Goal: Task Accomplishment & Management: Manage account settings

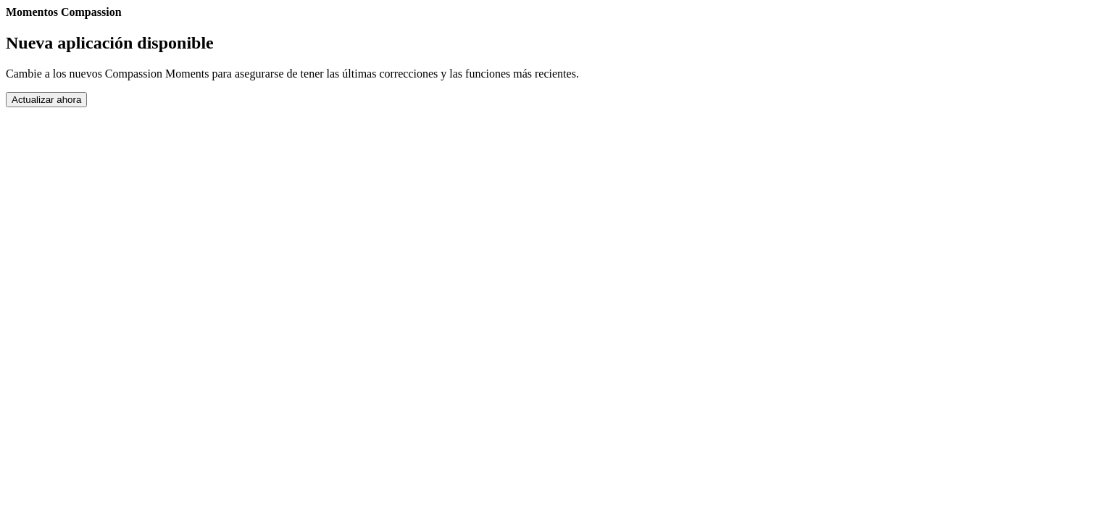
click at [6, 19] on link "Ajustes" at bounding box center [6, 19] width 0 height 0
select select "es"
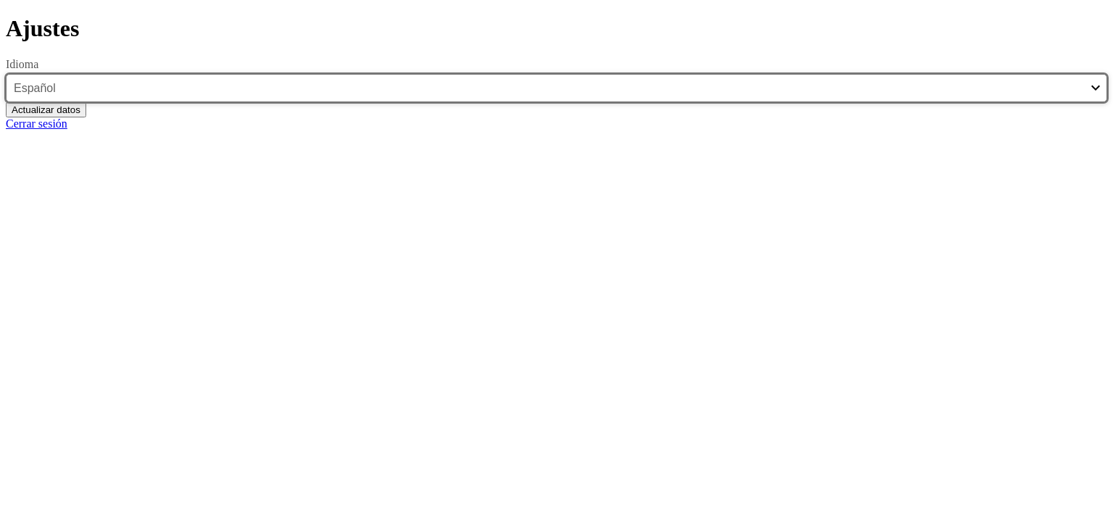
click at [705, 102] on select "English Español Français አማርኛ ဗမာ bahasa Indonesia Oromiffa Português සිංහල Kis…" at bounding box center [556, 88] width 1101 height 28
click at [390, 102] on select "English Español Français አማርኛ ဗမာ bahasa Indonesia Oromiffa Português සිංහල Kis…" at bounding box center [556, 88] width 1101 height 28
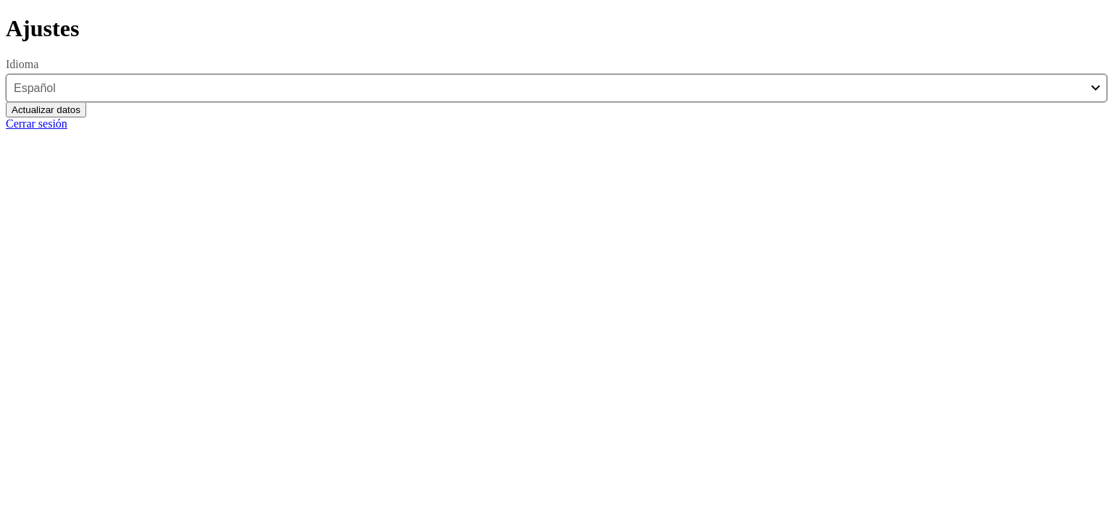
click at [67, 130] on link "Cerrar sesión" at bounding box center [37, 123] width 62 height 12
select select "es"
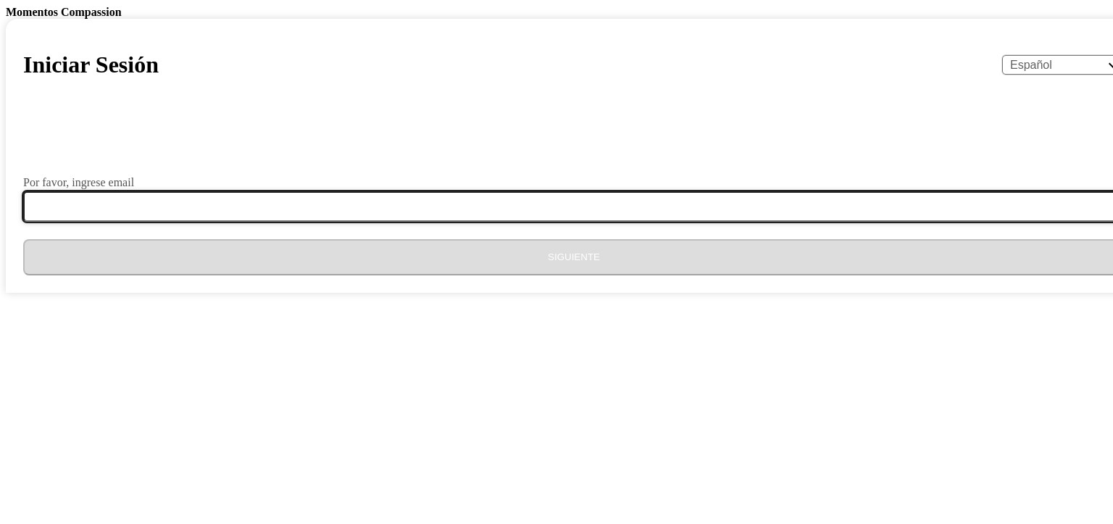
click at [538, 222] on input "Por favor, ingrese email" at bounding box center [582, 206] width 1119 height 30
type input "[EMAIL_ADDRESS][DOMAIN_NAME]"
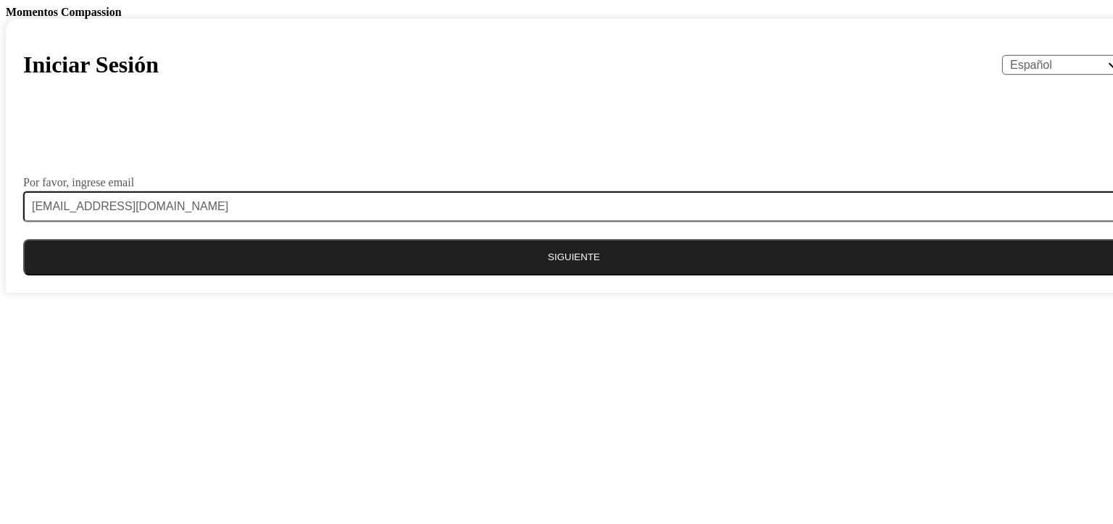
drag, startPoint x: 586, startPoint y: 479, endPoint x: 612, endPoint y: 451, distance: 38.4
click at [591, 275] on button "Siguiente" at bounding box center [573, 257] width 1101 height 36
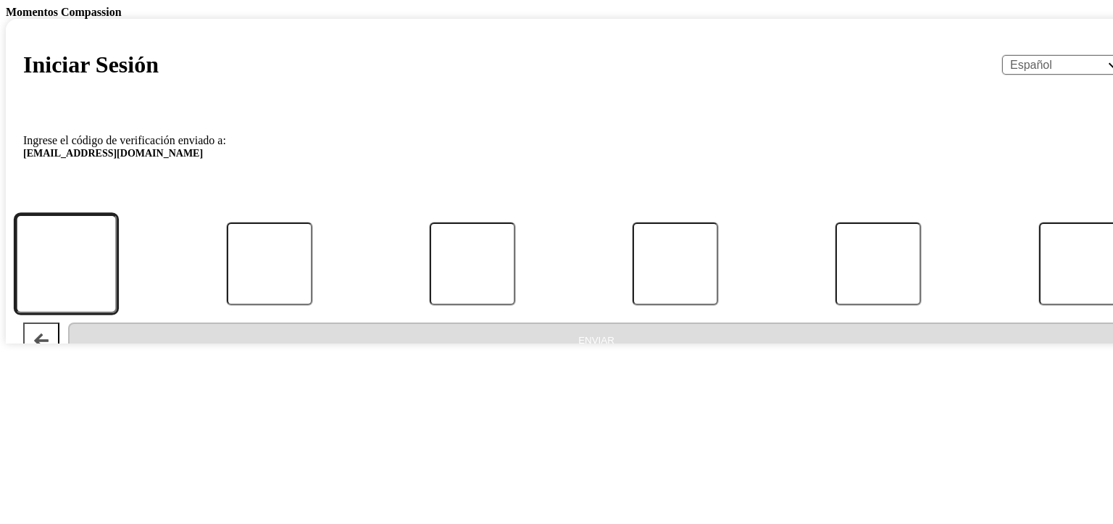
click at [117, 313] on input "Código" at bounding box center [66, 263] width 102 height 99
type input "7"
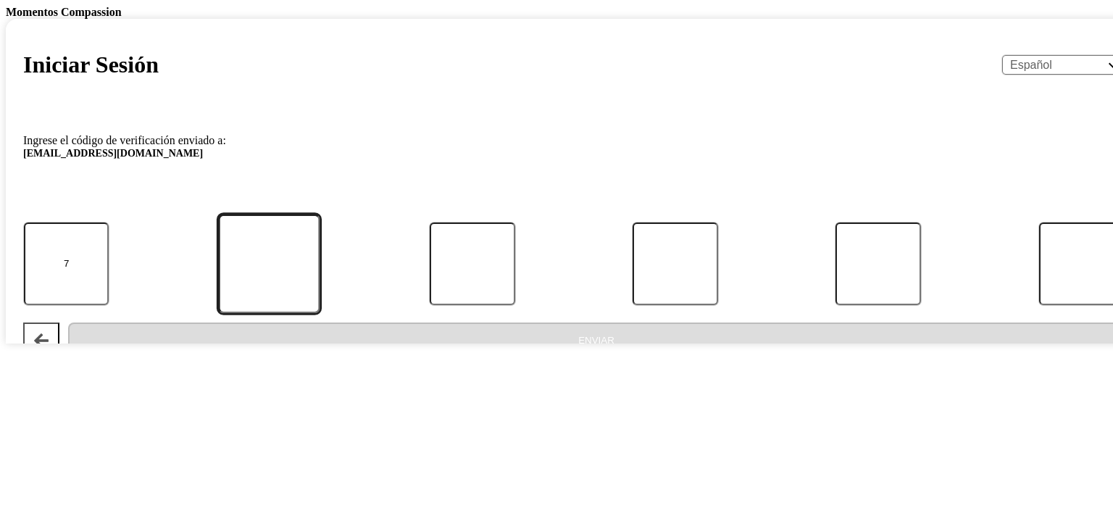
type input "9"
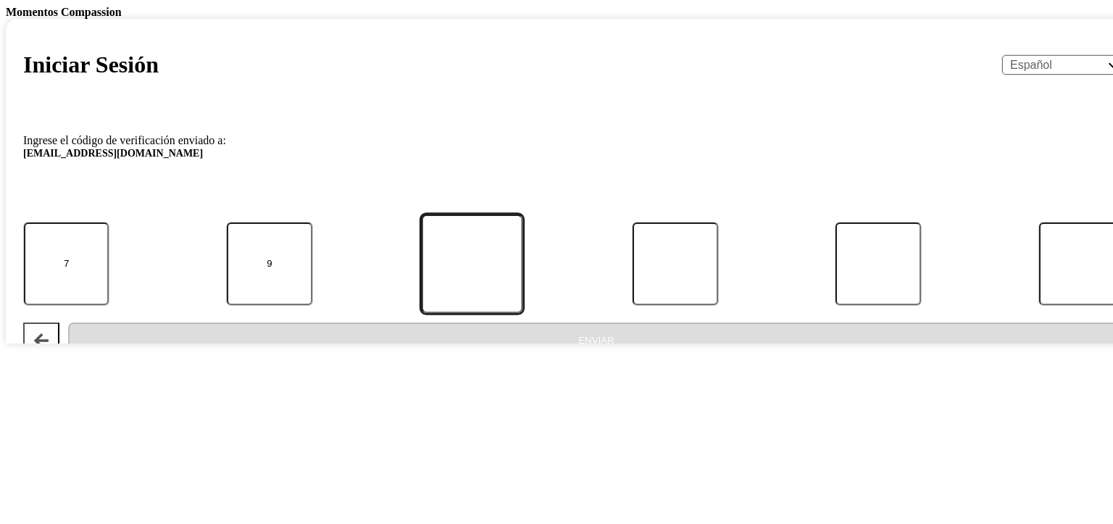
type input "9"
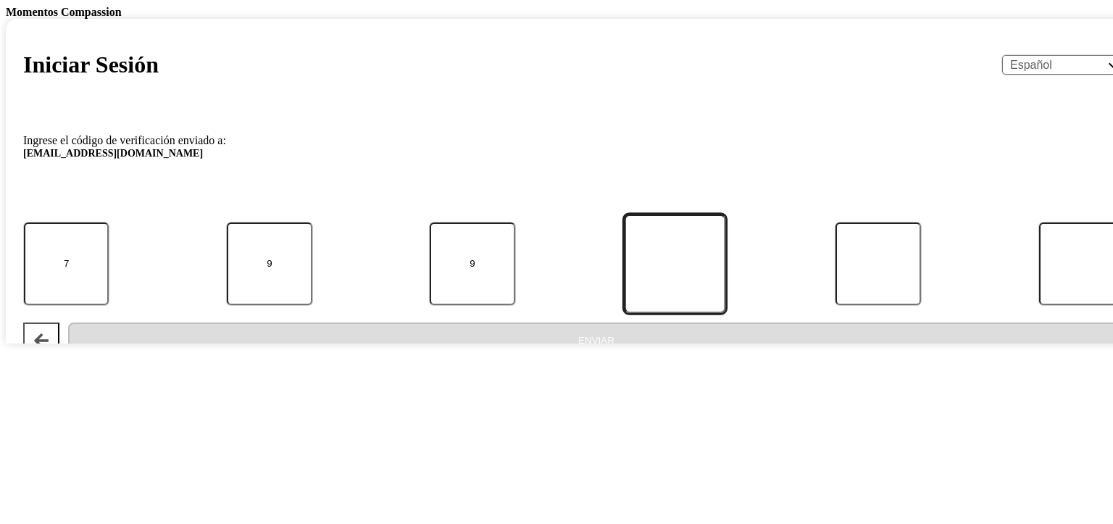
type input "6"
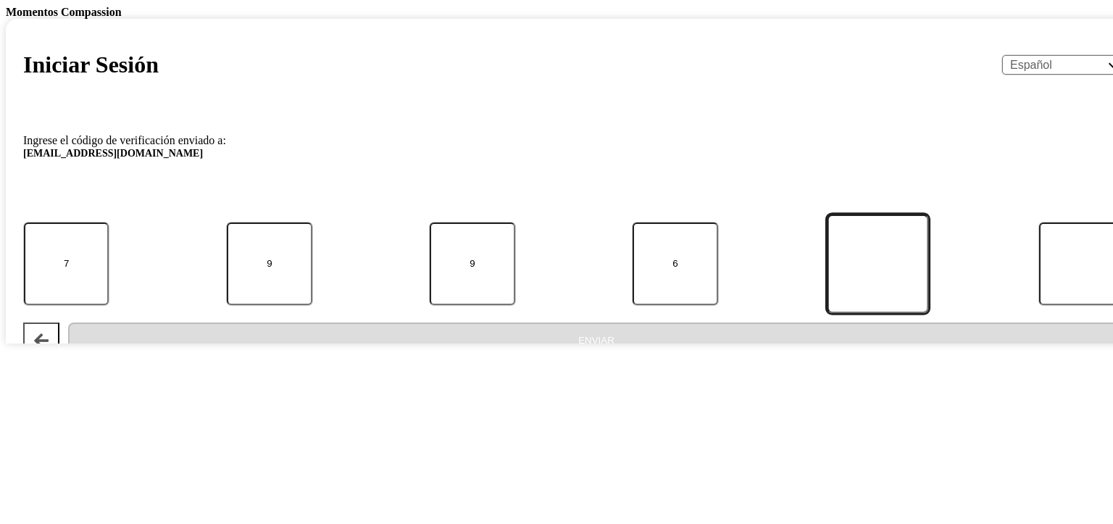
type input "0"
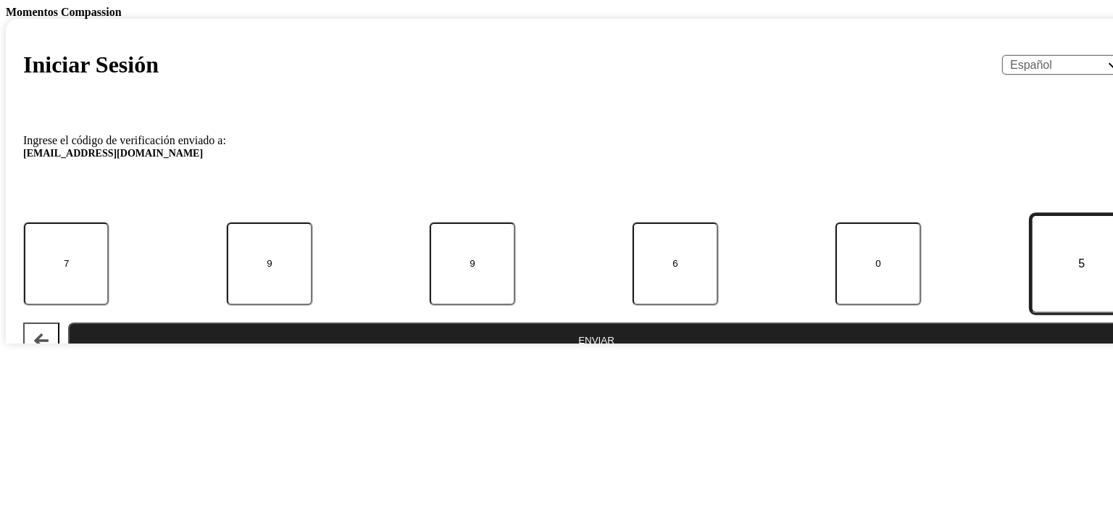
type input "5"
click at [583, 359] on button "Enviar" at bounding box center [596, 340] width 1057 height 36
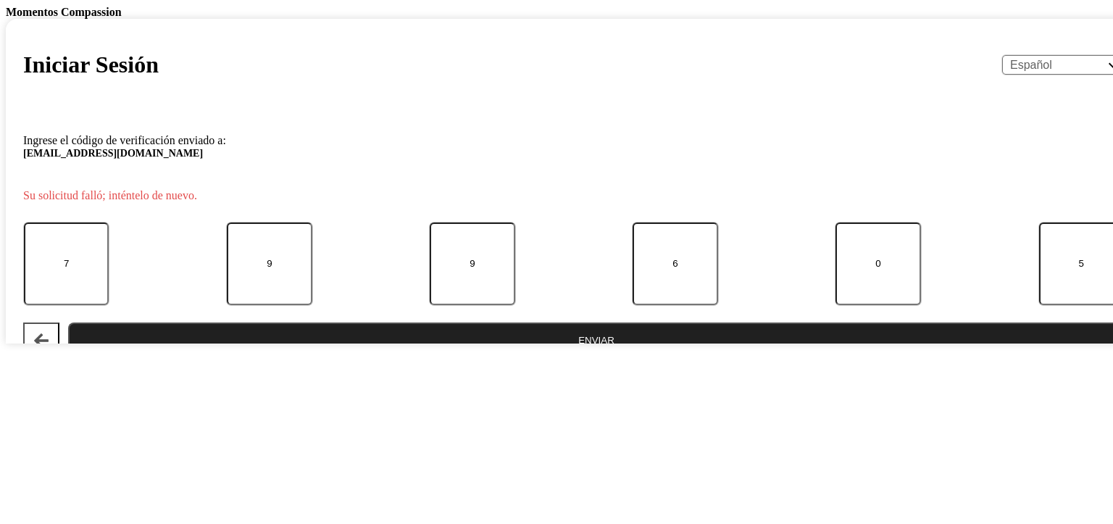
click at [515, 305] on input "9" at bounding box center [472, 263] width 85 height 83
type input "6"
type input "9"
click at [558, 359] on button "Enviar" at bounding box center [596, 340] width 1057 height 36
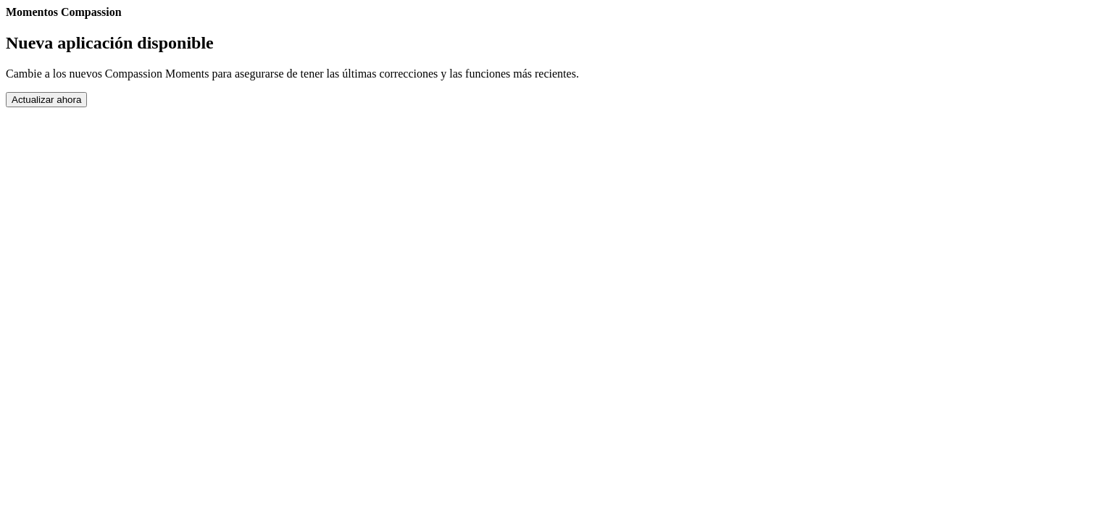
click at [87, 107] on button "Actualizar ahora" at bounding box center [46, 99] width 81 height 15
